Goal: Task Accomplishment & Management: Complete application form

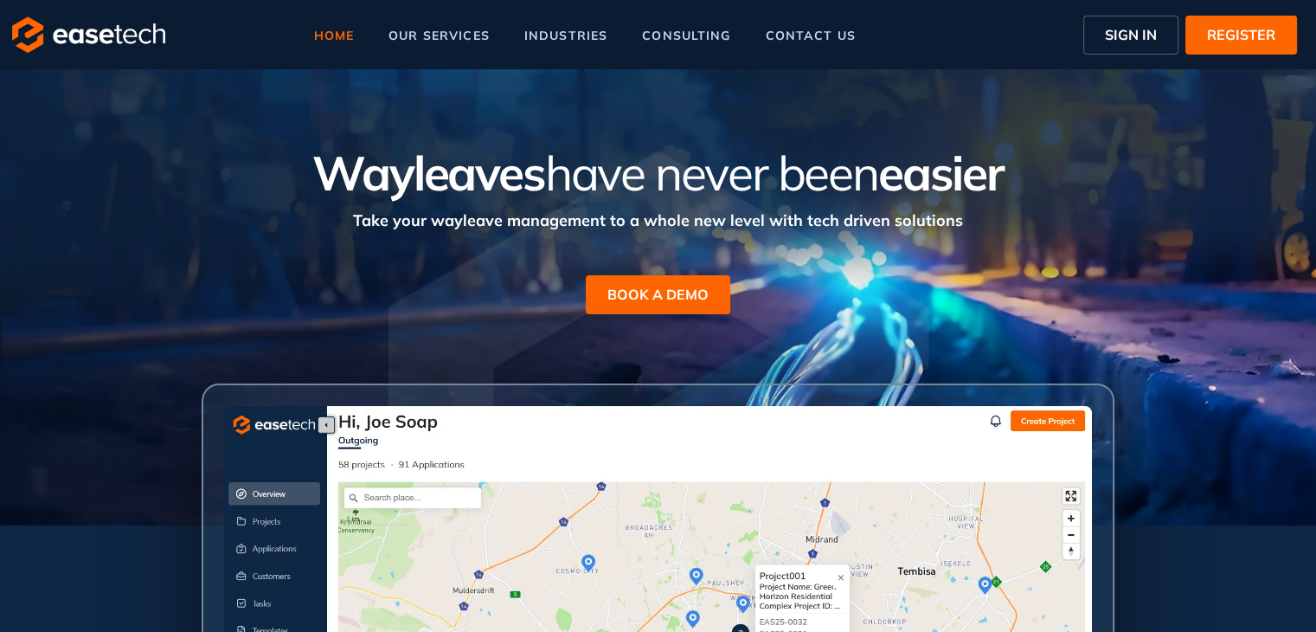
click at [1116, 35] on span "SIGN IN" at bounding box center [1131, 34] width 52 height 21
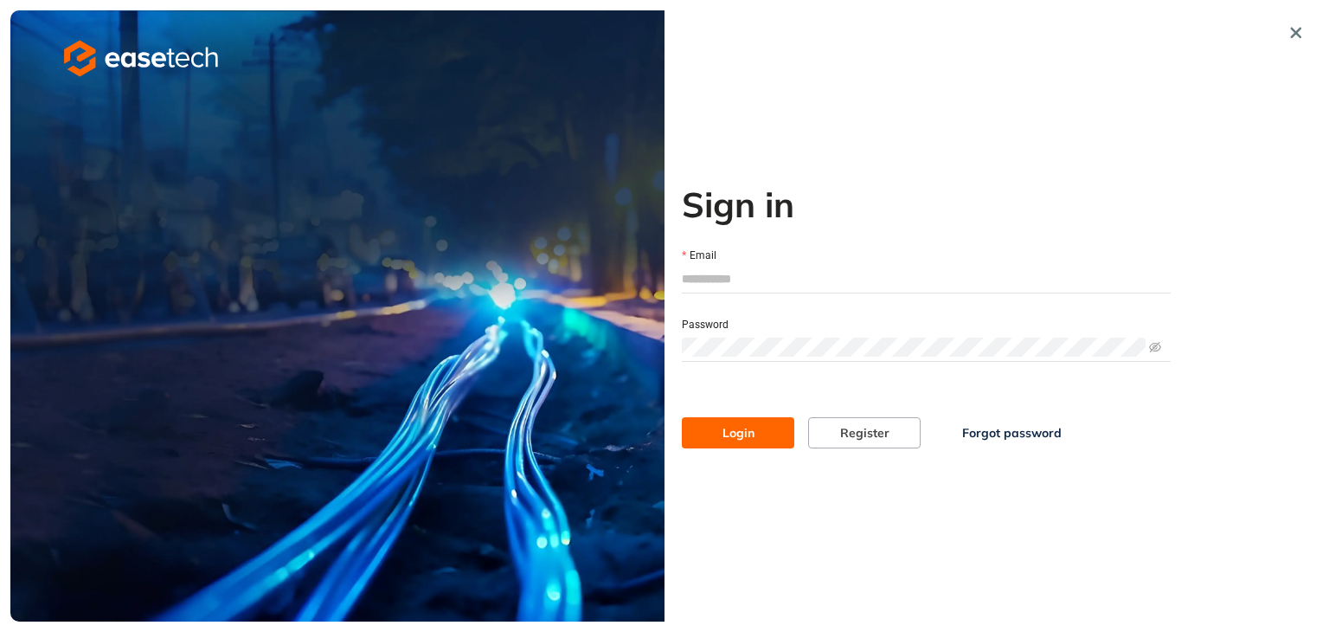
type input "**********"
click at [758, 430] on button "Login" at bounding box center [738, 432] width 112 height 31
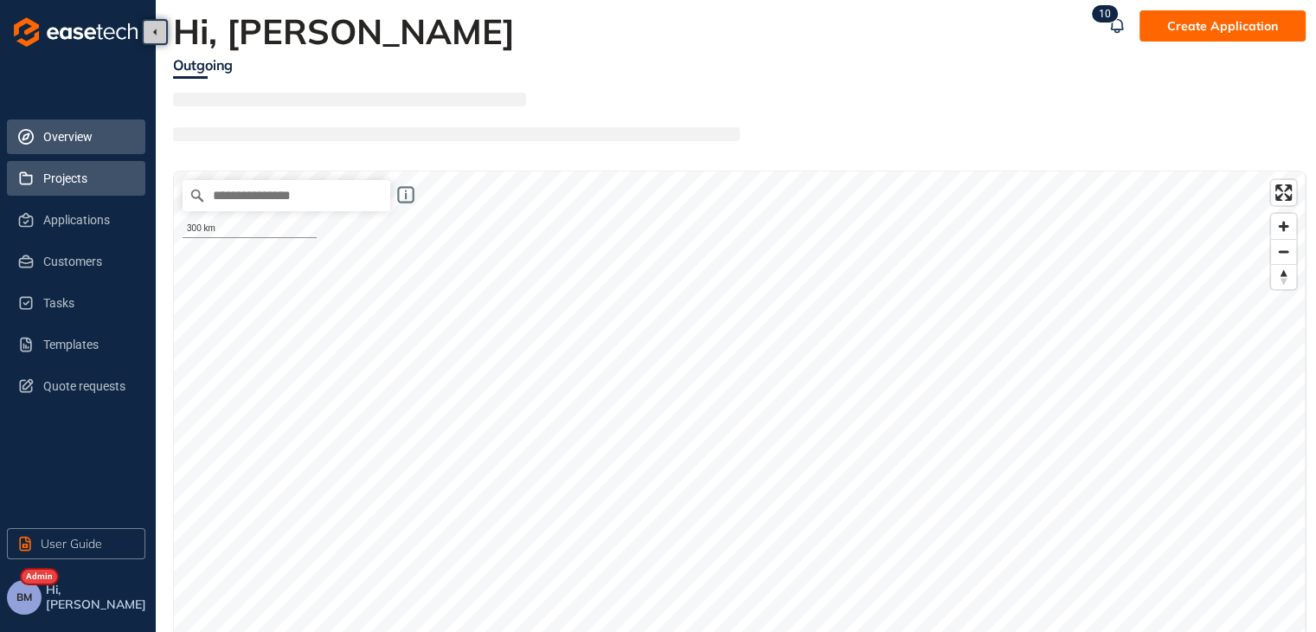
click at [87, 181] on span "Projects" at bounding box center [87, 178] width 88 height 35
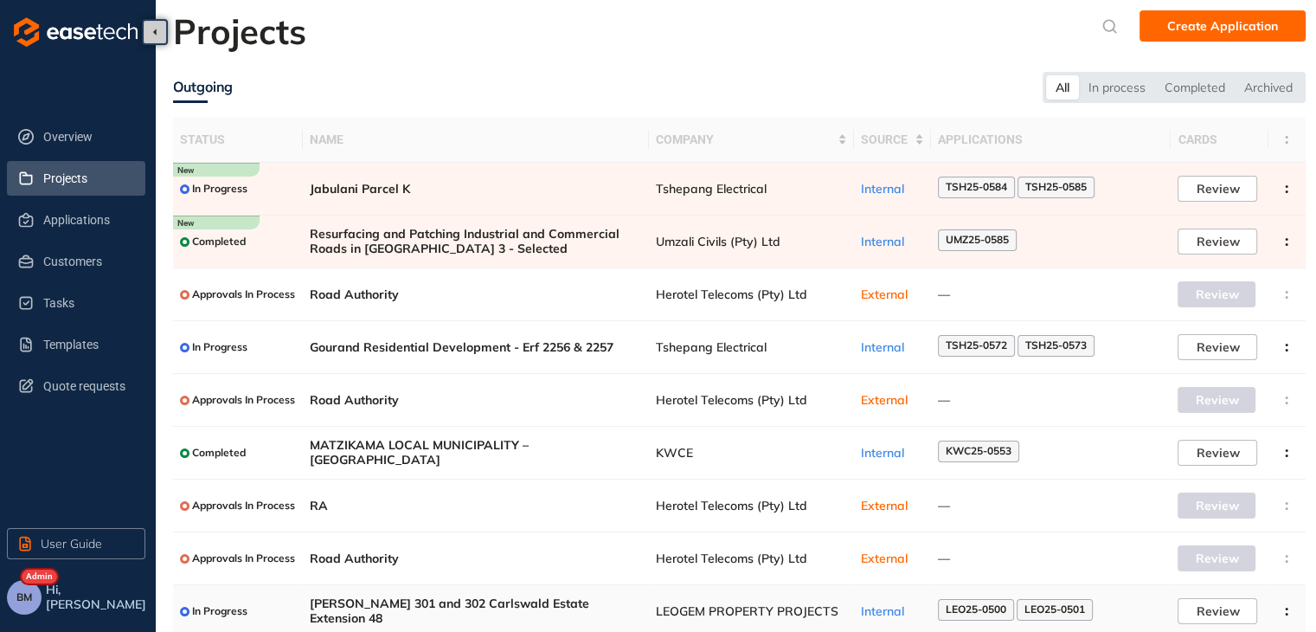
click at [709, 613] on span "LEOGEM PROPERTY PROJECTS" at bounding box center [751, 611] width 191 height 15
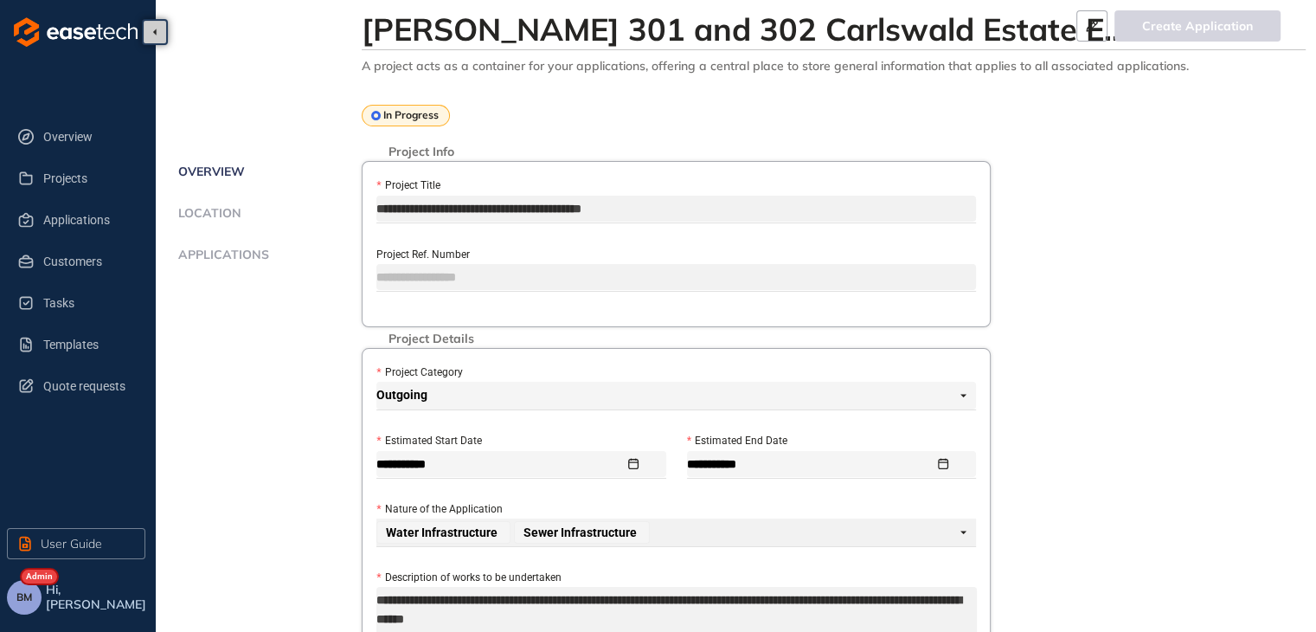
click at [210, 257] on span "Applications" at bounding box center [221, 254] width 96 height 15
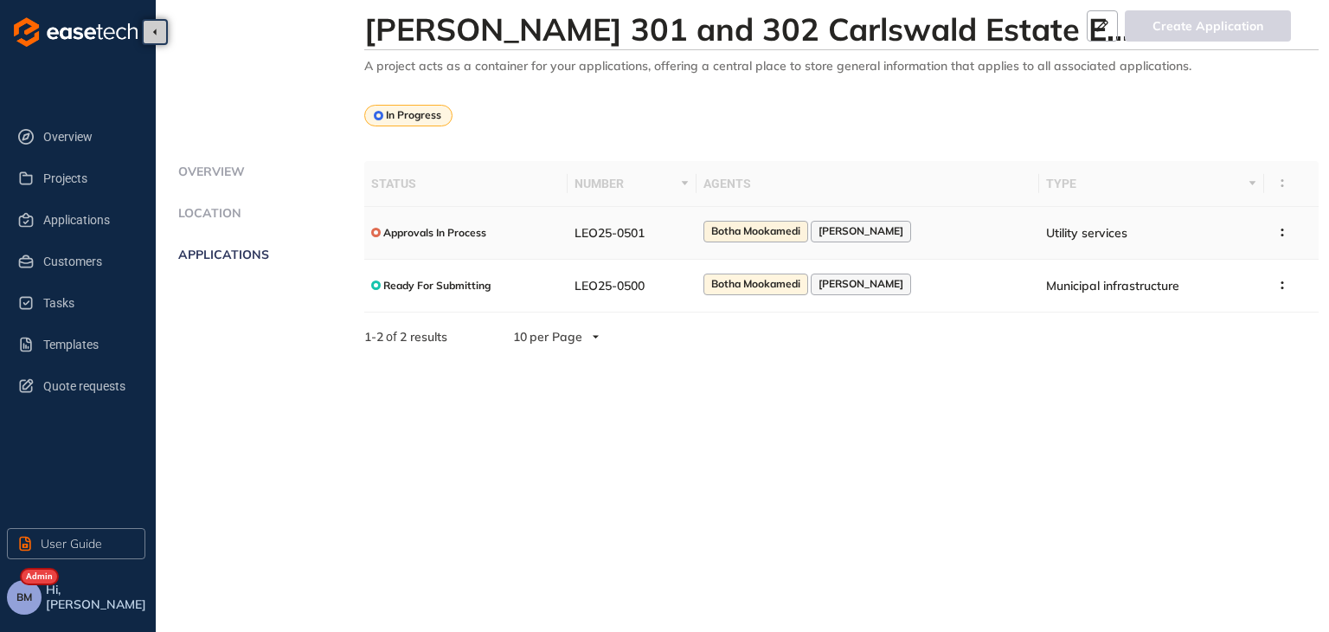
click at [772, 234] on span "Botha Mookamedi" at bounding box center [755, 231] width 89 height 12
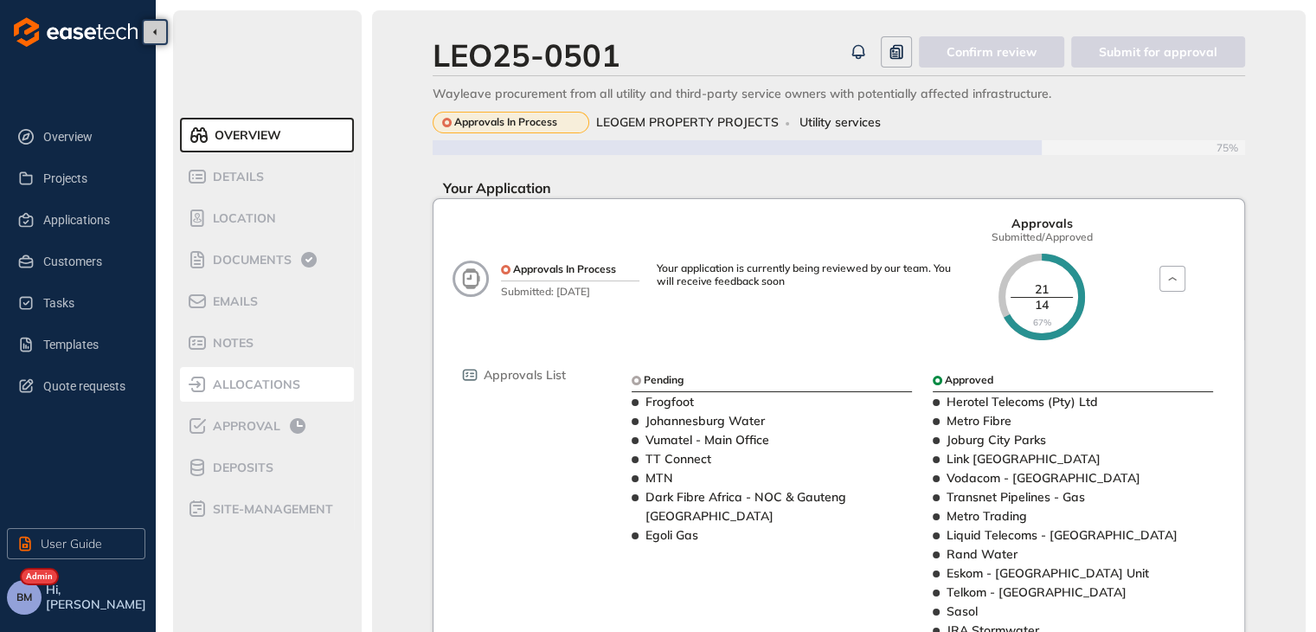
click at [242, 379] on span "allocations" at bounding box center [254, 384] width 93 height 15
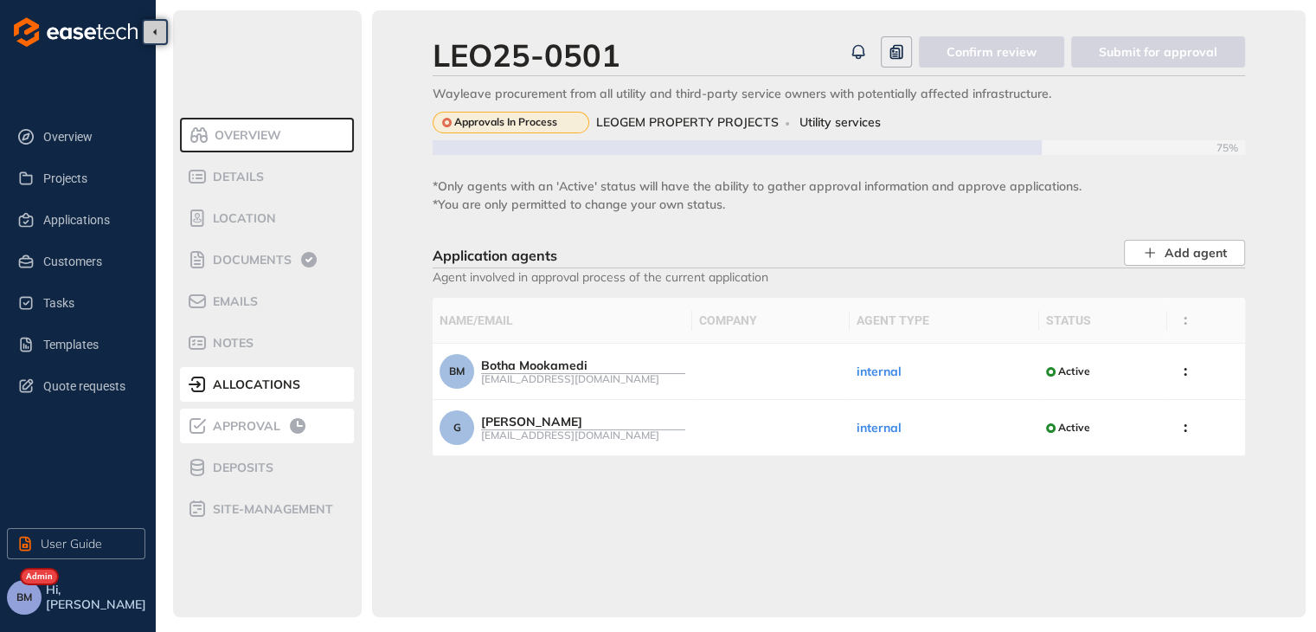
click at [241, 426] on span "Approval" at bounding box center [244, 426] width 73 height 15
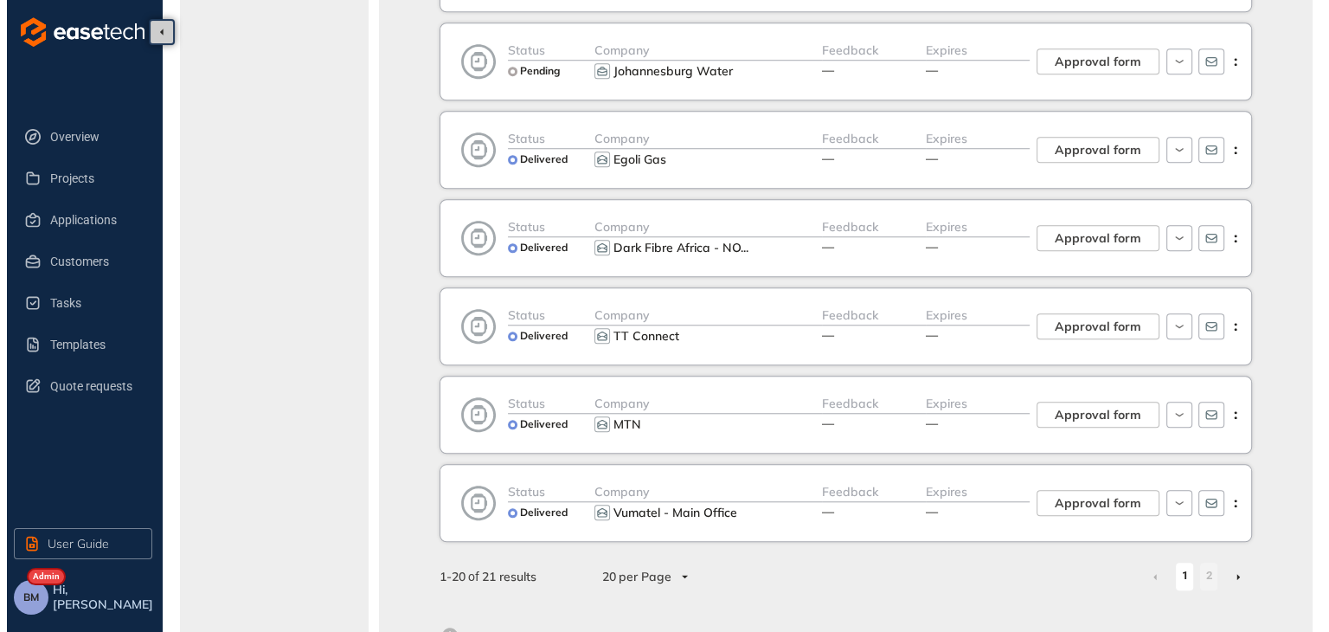
scroll to position [1442, 0]
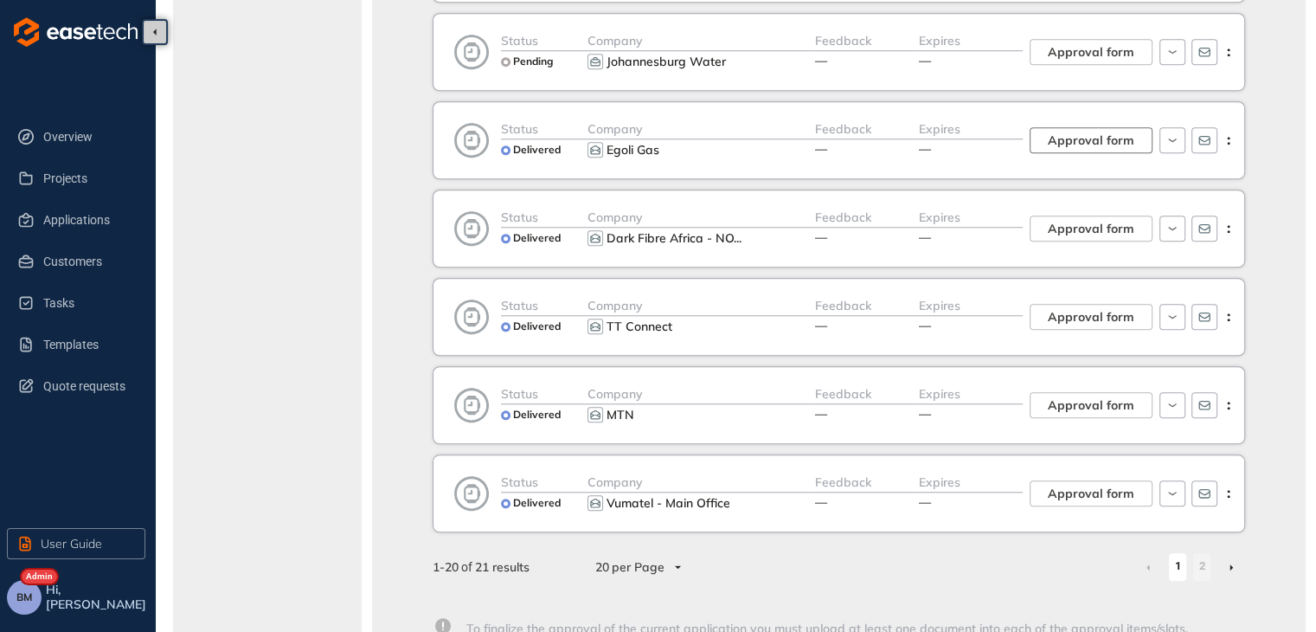
click at [1056, 132] on span "Approval form" at bounding box center [1091, 140] width 87 height 19
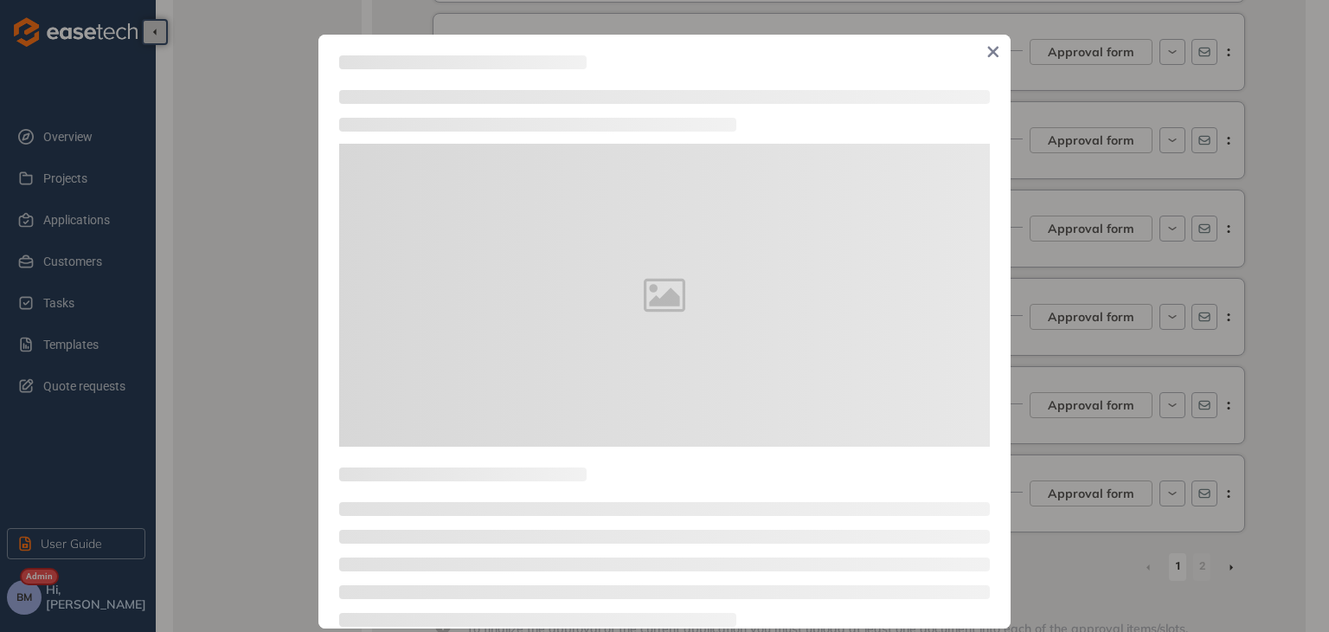
type textarea "**********"
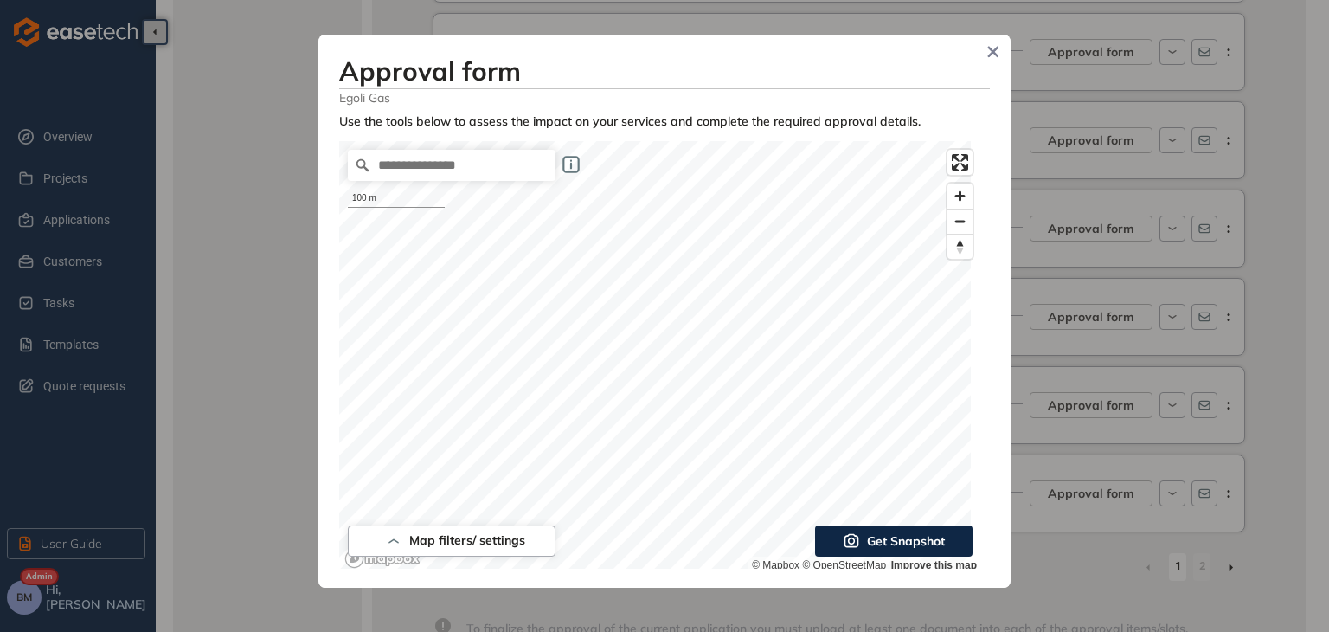
scroll to position [397, 0]
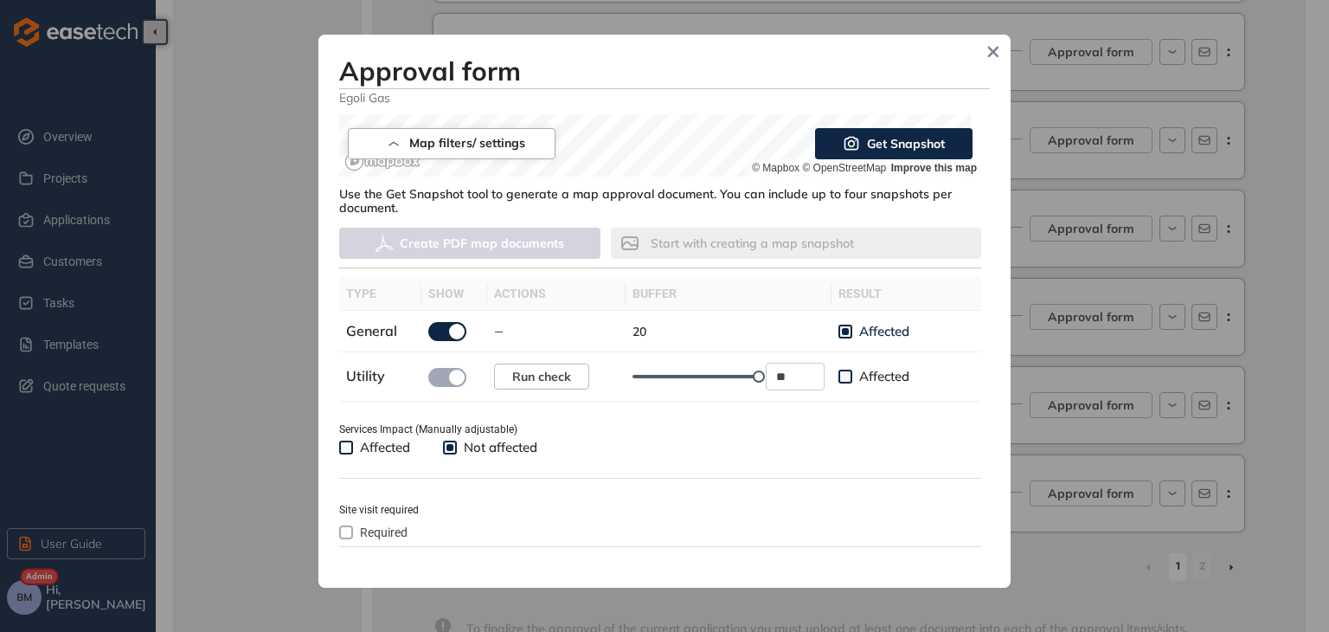
click at [990, 551] on div "Approval form Egoli Gas Use the tools below to assess the impact on your servic…" at bounding box center [664, 311] width 692 height 553
click at [986, 557] on div "Approval form Egoli Gas Use the tools below to assess the impact on your servic…" at bounding box center [664, 311] width 692 height 553
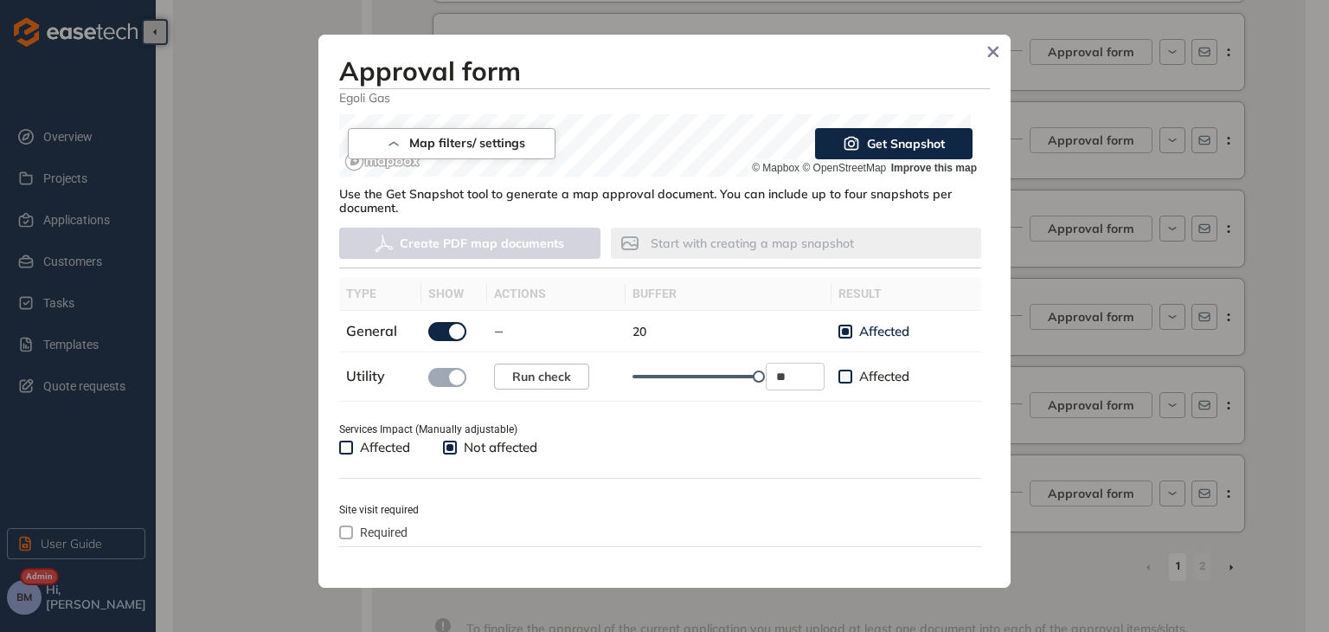
scroll to position [793, 0]
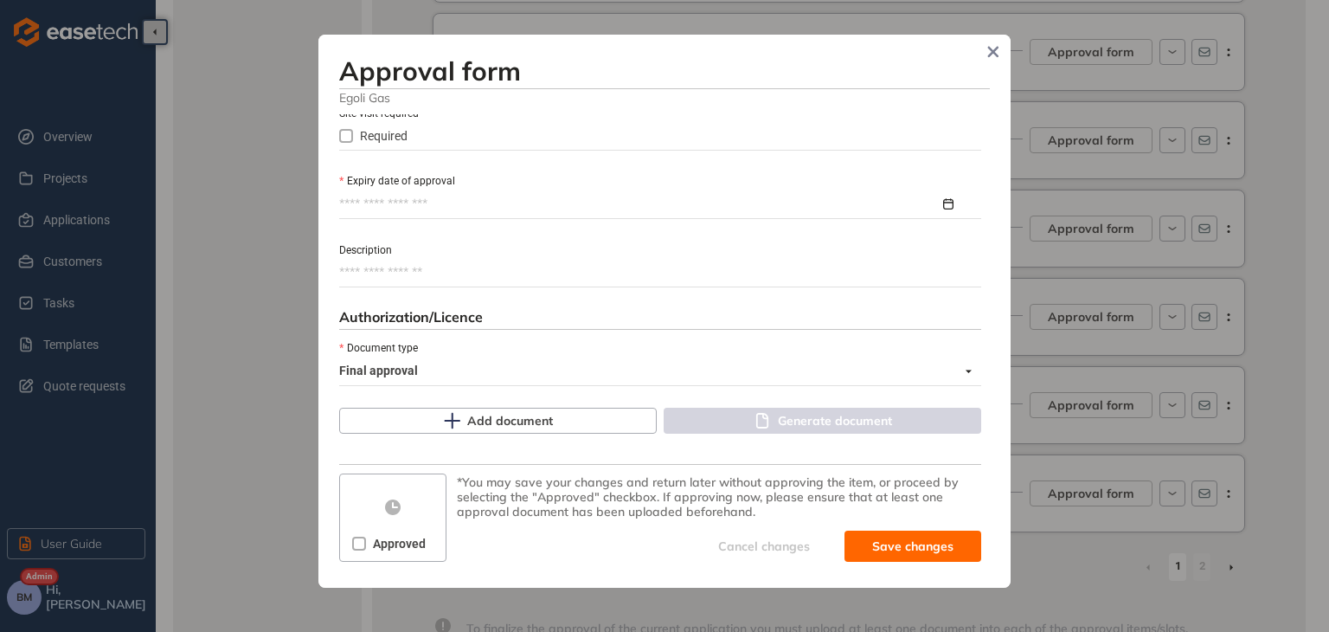
click at [406, 204] on input "Expiry date of approval" at bounding box center [639, 204] width 600 height 19
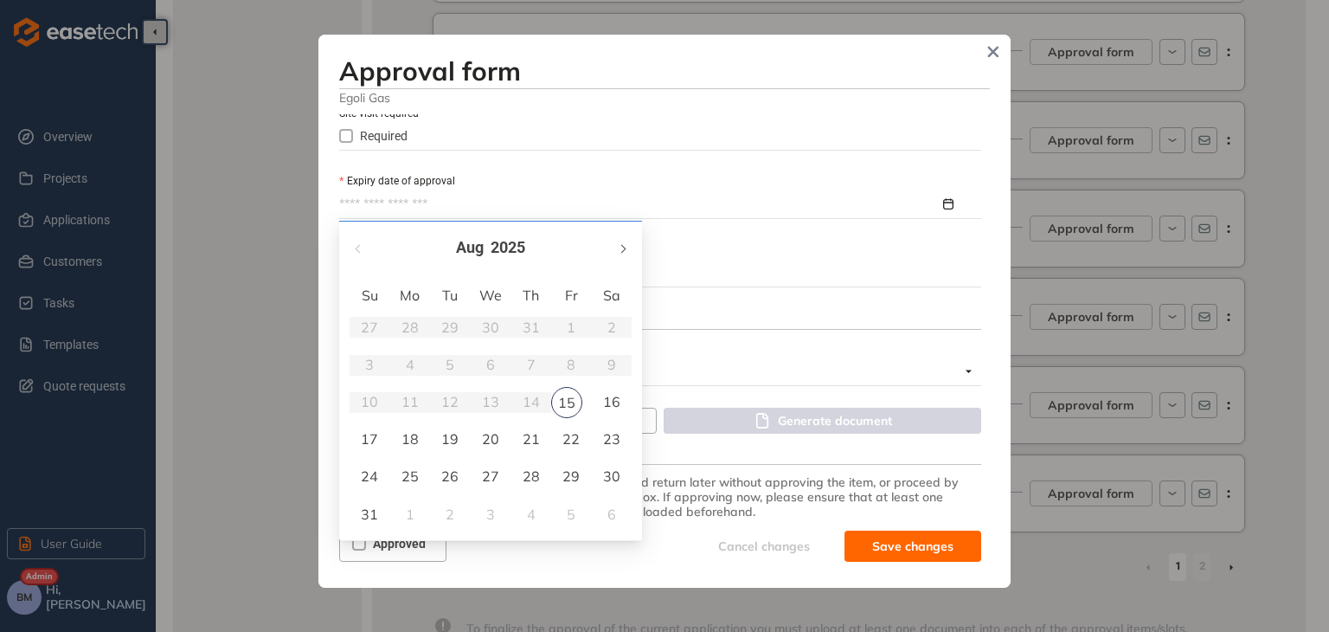
click at [620, 252] on span "button" at bounding box center [622, 249] width 9 height 9
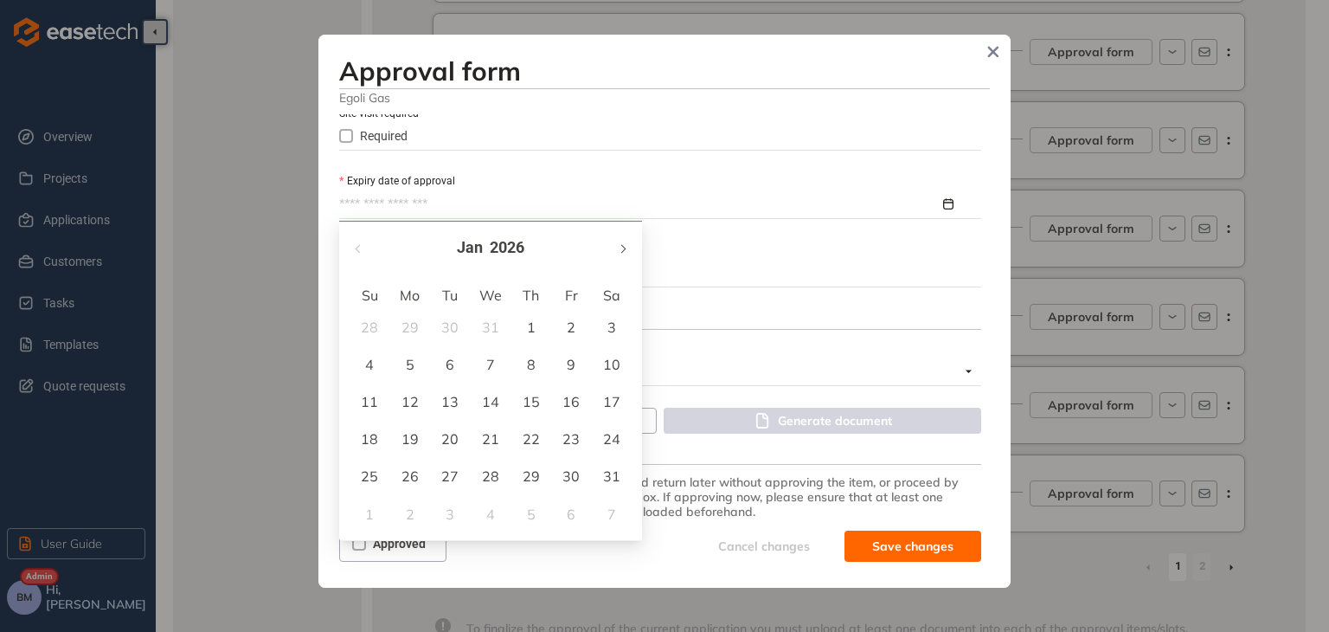
click at [620, 252] on span "button" at bounding box center [622, 249] width 9 height 9
click at [360, 247] on span "button" at bounding box center [359, 249] width 9 height 9
type input "**********"
click at [369, 406] on div "15" at bounding box center [369, 401] width 21 height 21
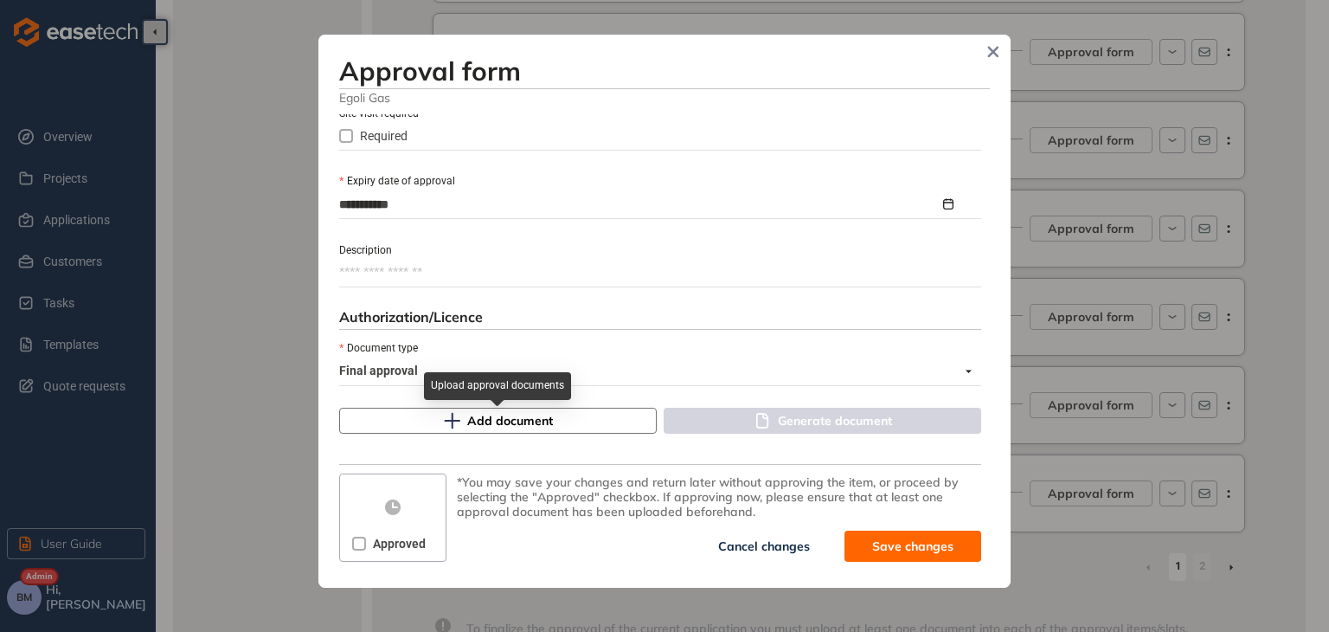
click at [464, 421] on button "Add document" at bounding box center [498, 421] width 318 height 26
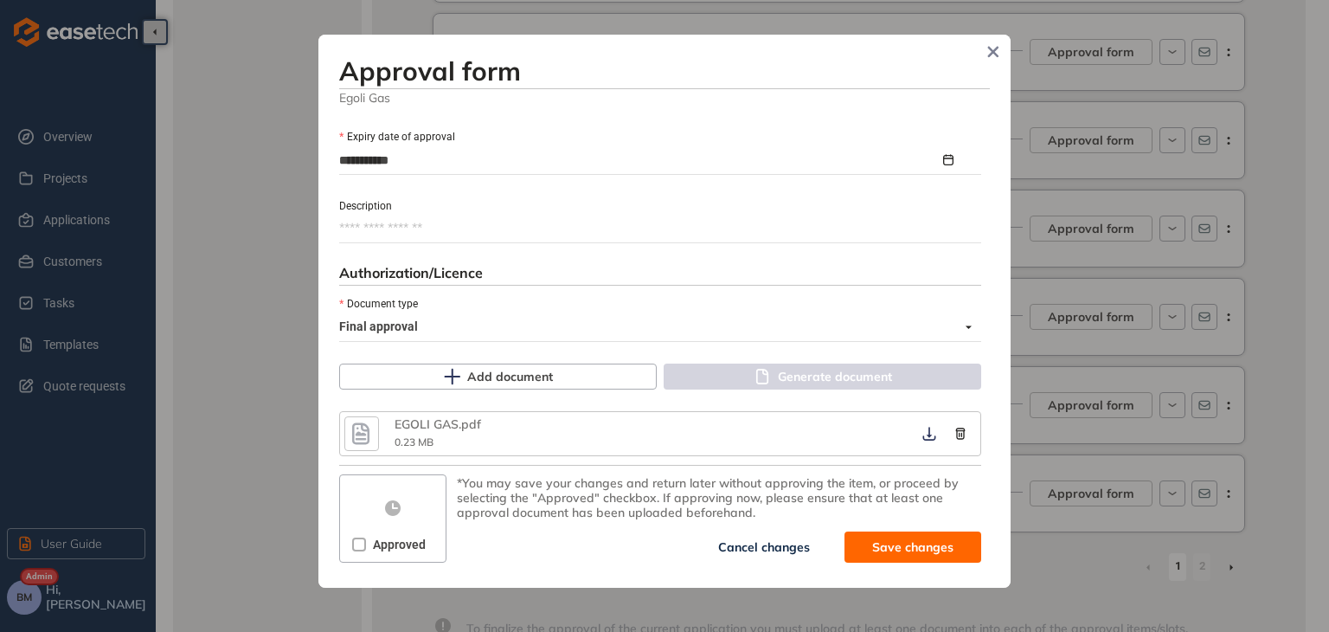
scroll to position [838, 0]
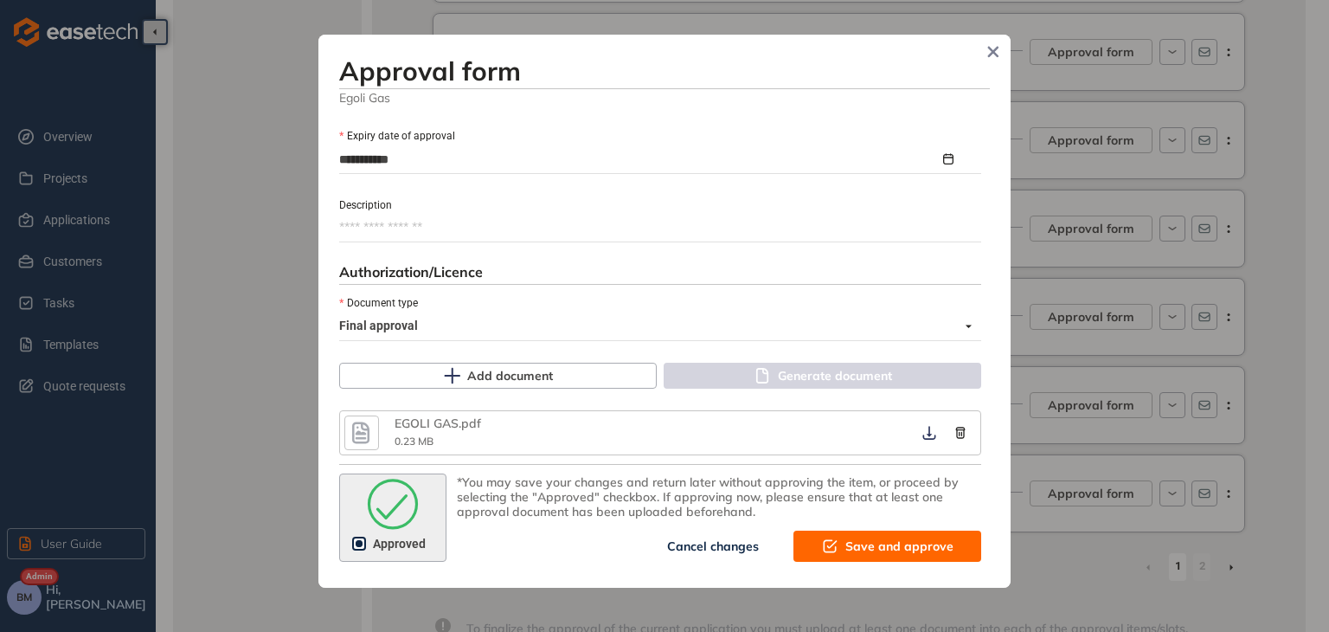
click at [855, 545] on span "Save and approve" at bounding box center [899, 545] width 108 height 19
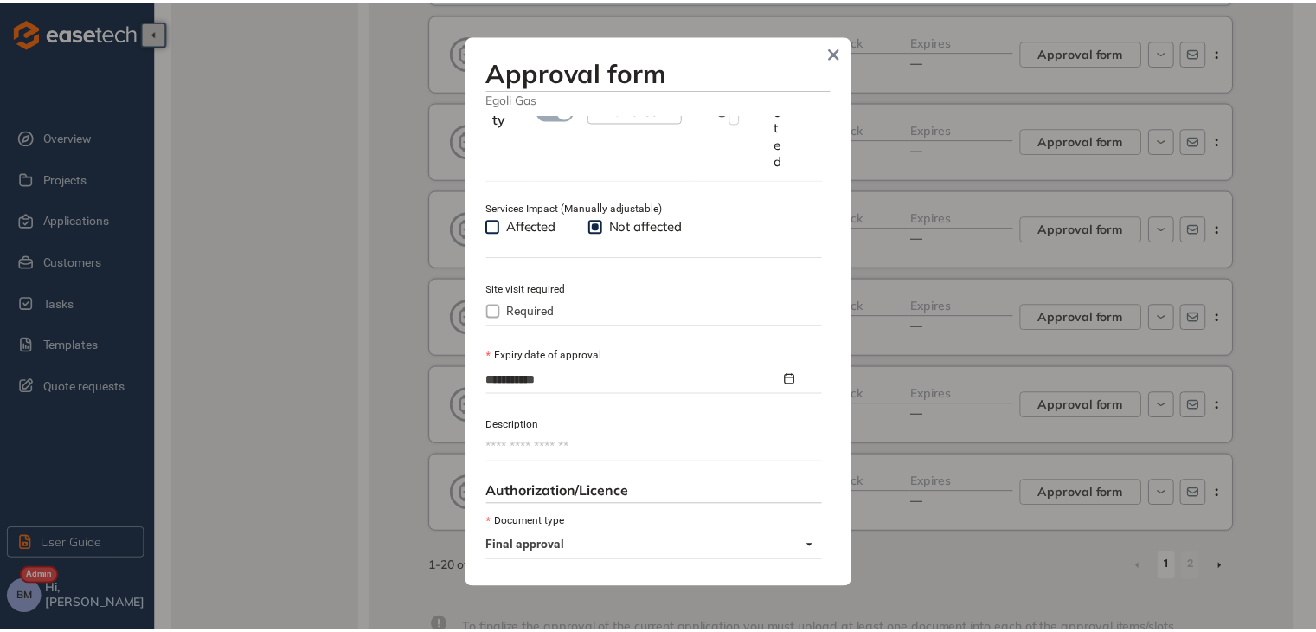
scroll to position [1057, 0]
